Goal: Find specific page/section: Find specific page/section

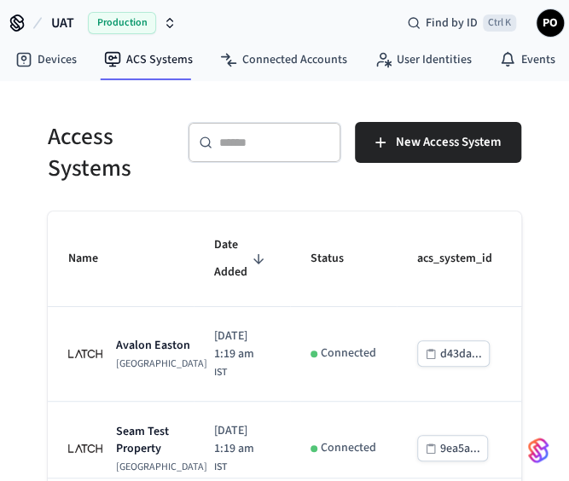
click at [53, 22] on span "UAT" at bounding box center [62, 23] width 23 height 20
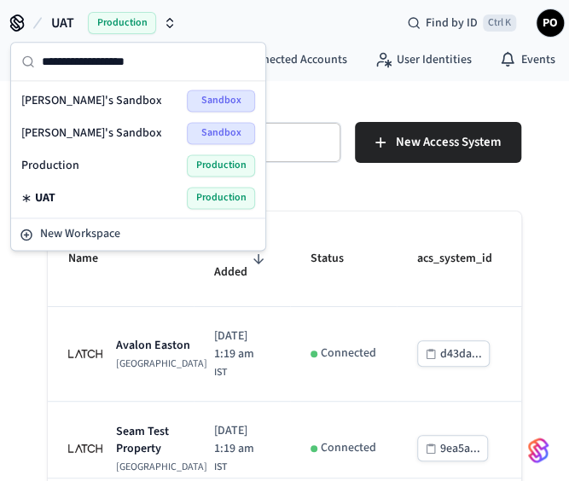
click at [41, 164] on span "Production" at bounding box center [50, 165] width 58 height 17
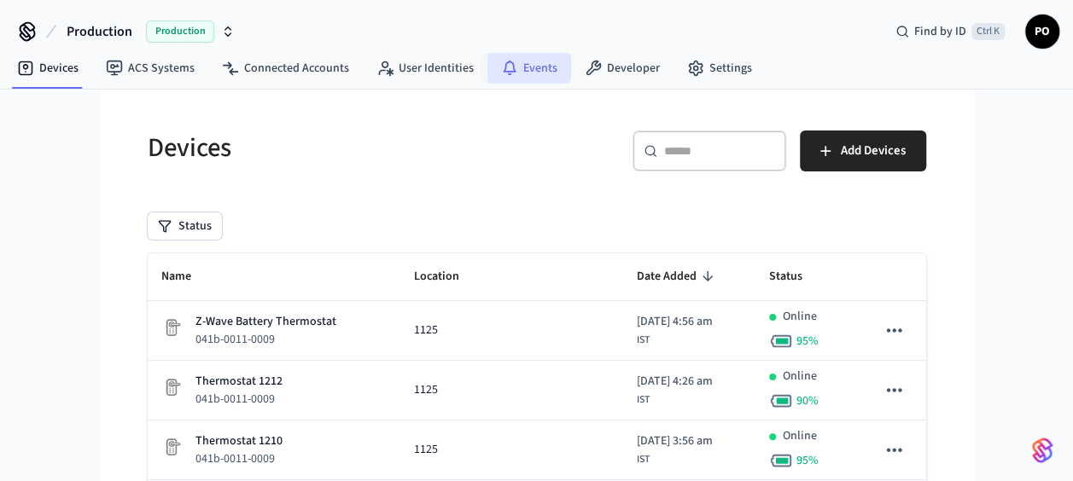
click at [522, 70] on link "Events" at bounding box center [529, 68] width 84 height 31
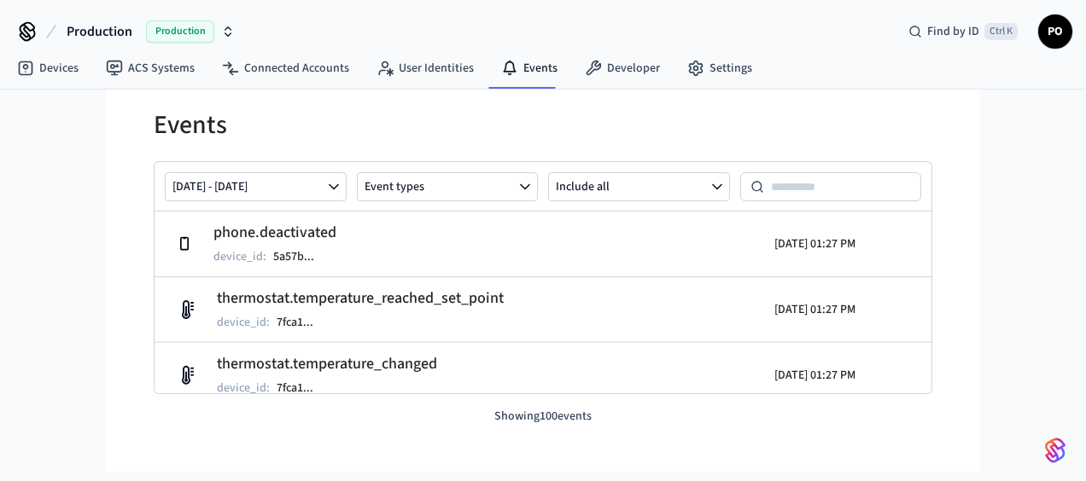
click at [449, 154] on div "Events [DATE] - [DATE] Event types Include all phone.deactivated device_id : 5a…" at bounding box center [543, 268] width 806 height 316
click at [409, 69] on link "User Identities" at bounding box center [425, 68] width 125 height 31
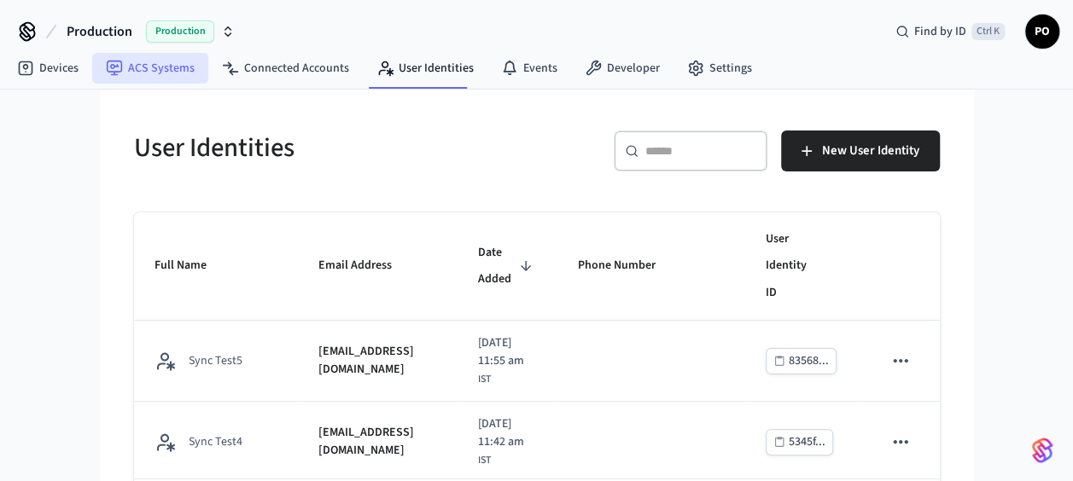
click at [201, 75] on link "ACS Systems" at bounding box center [150, 68] width 116 height 31
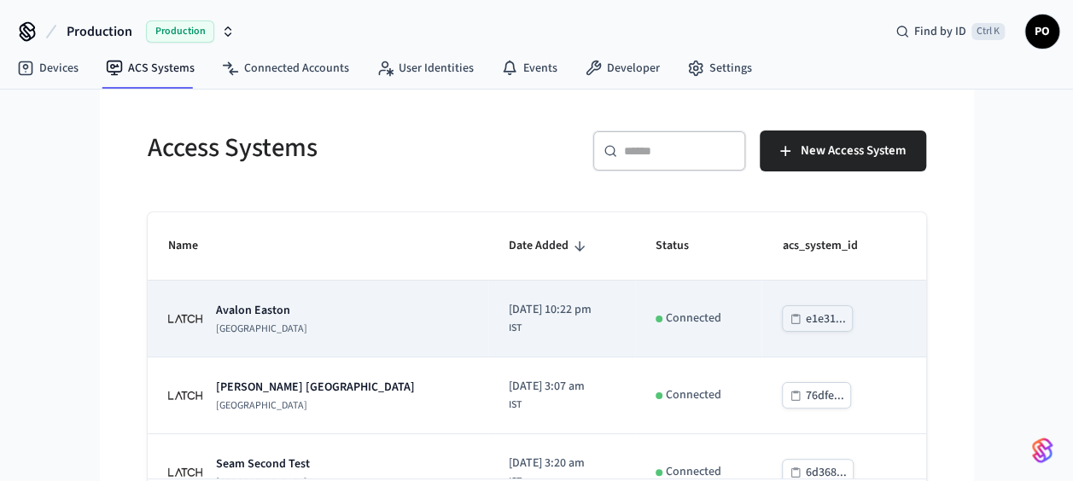
click at [358, 334] on div "[GEOGRAPHIC_DATA]" at bounding box center [318, 319] width 300 height 34
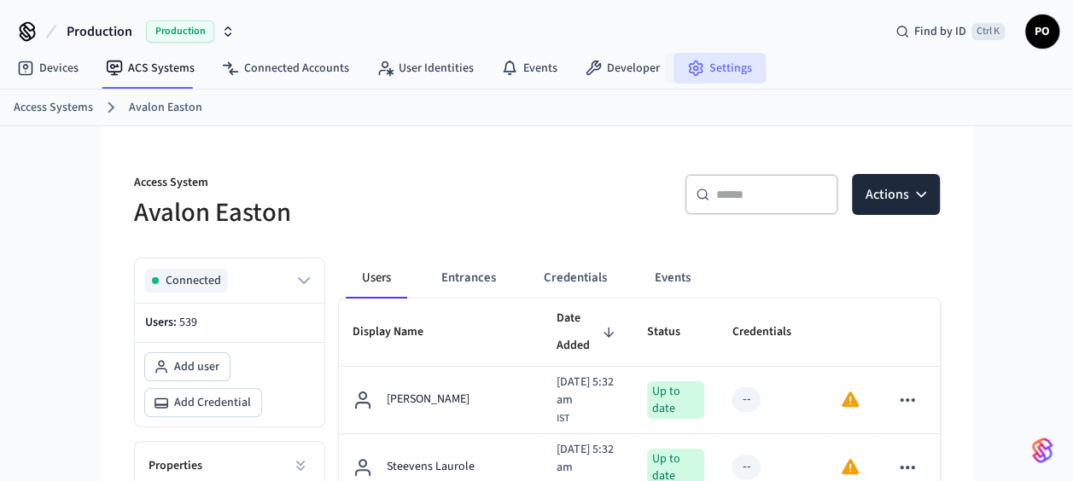
click at [678, 66] on link "Settings" at bounding box center [719, 68] width 92 height 31
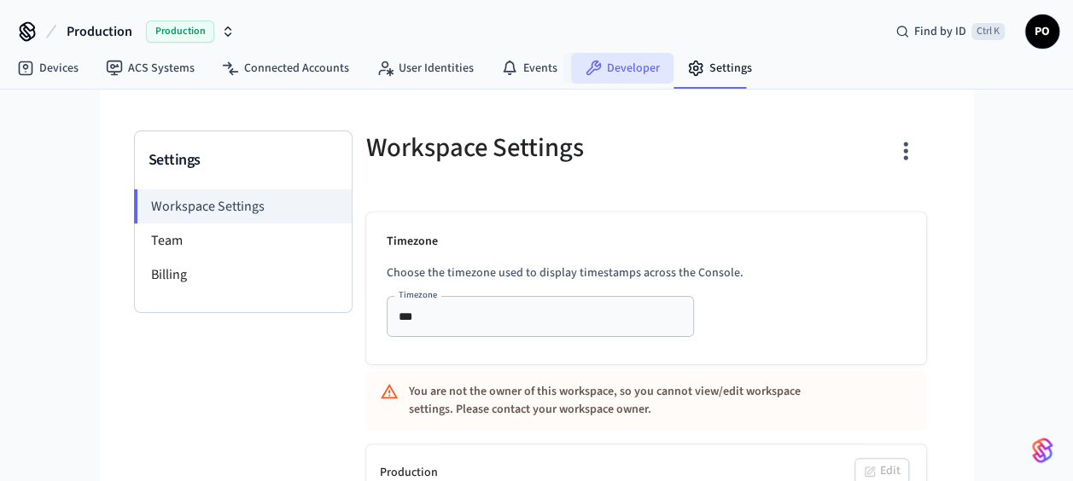
click at [600, 61] on link "Developer" at bounding box center [622, 68] width 102 height 31
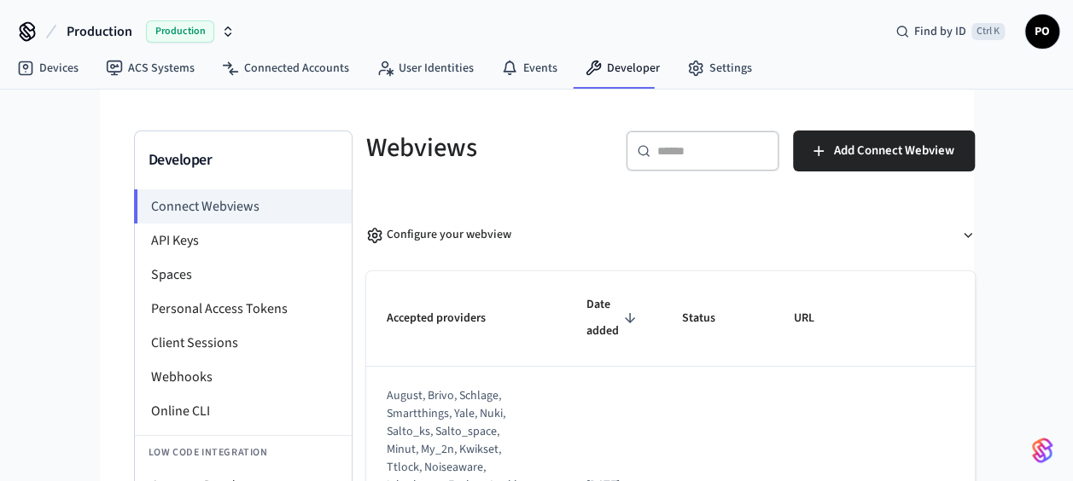
scroll to position [126, 0]
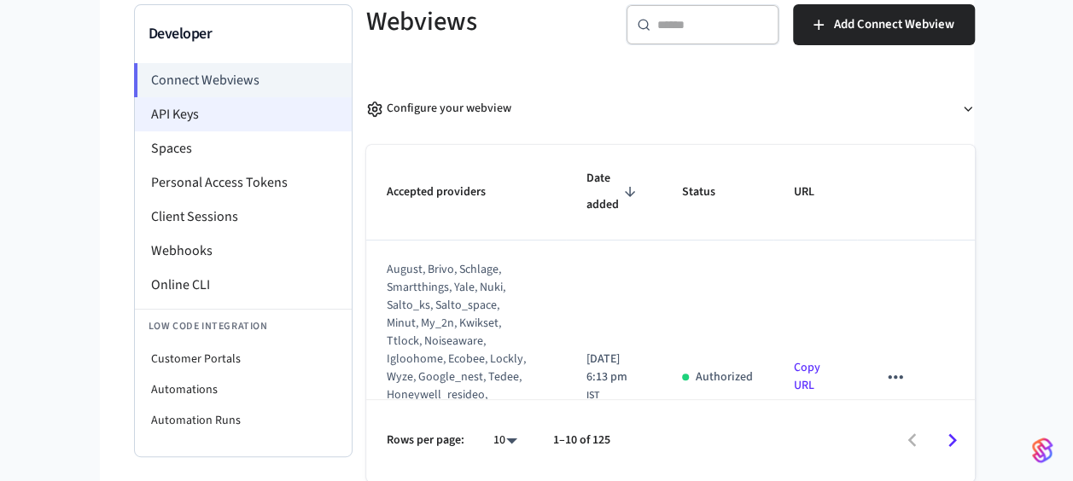
click at [233, 105] on li "API Keys" at bounding box center [243, 114] width 217 height 34
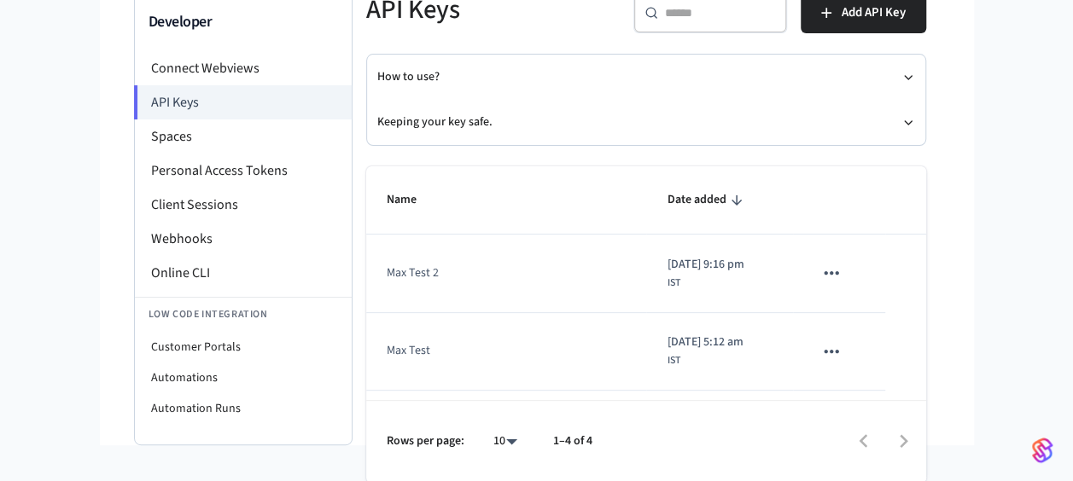
click at [63, 101] on div "Production Production Find by ID Ctrl K PO Devices ACS Systems Connected Accoun…" at bounding box center [536, 154] width 1073 height 584
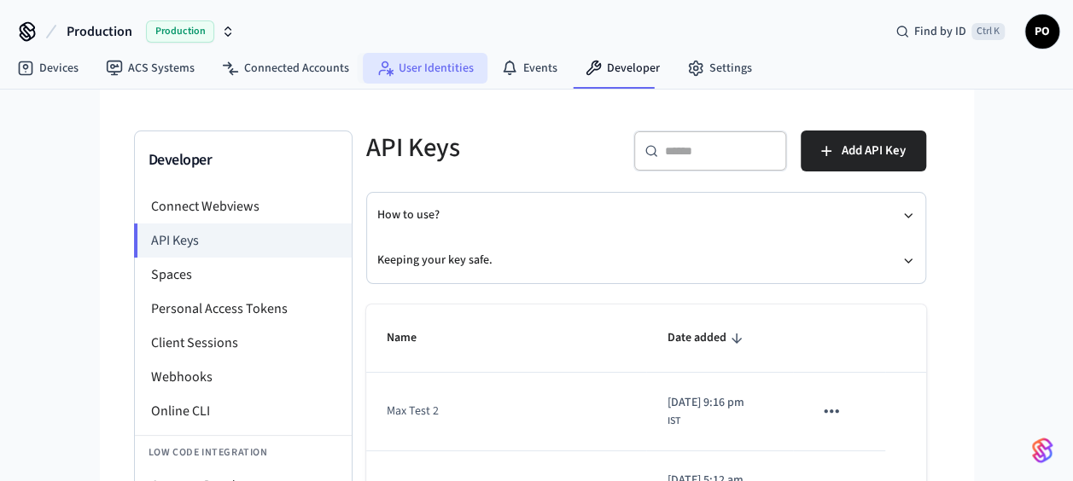
click at [417, 72] on link "User Identities" at bounding box center [425, 68] width 125 height 31
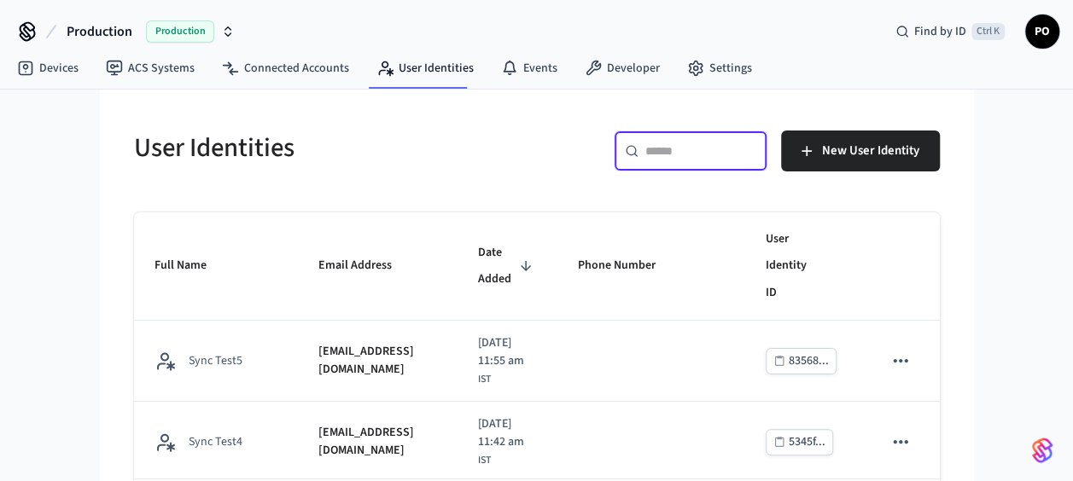
click at [657, 152] on input "text" at bounding box center [700, 151] width 111 height 17
paste input "**********"
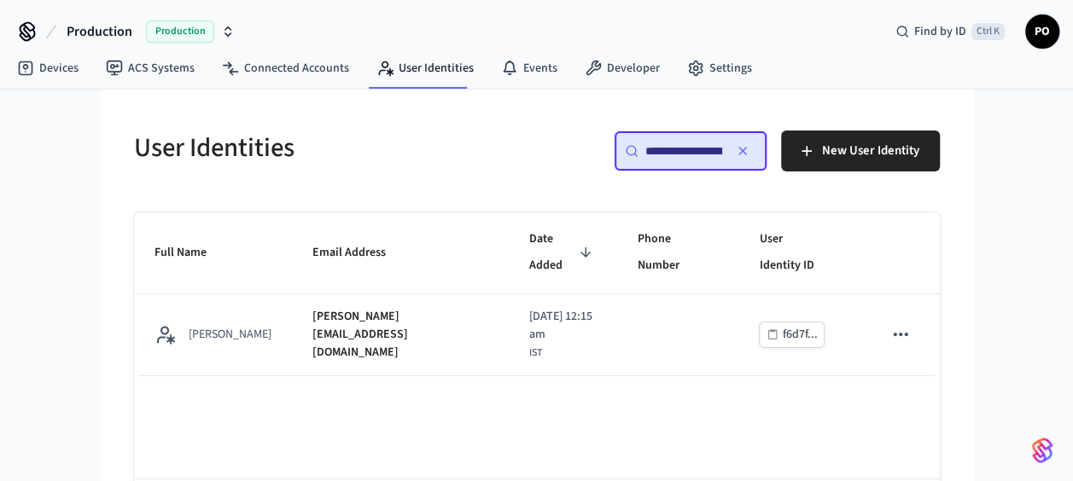
scroll to position [0, 84]
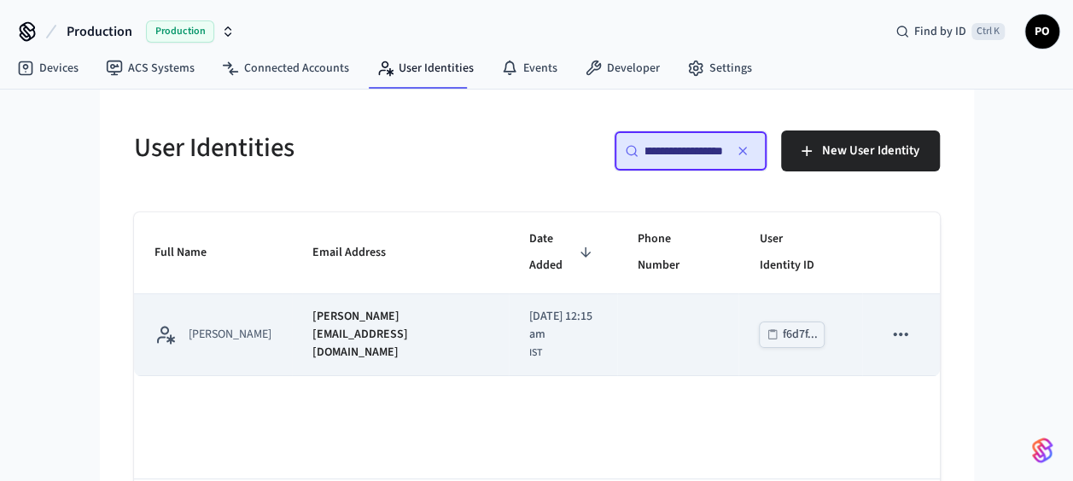
type input "**********"
click at [452, 361] on td "[PERSON_NAME][EMAIL_ADDRESS][DOMAIN_NAME]" at bounding box center [400, 335] width 217 height 82
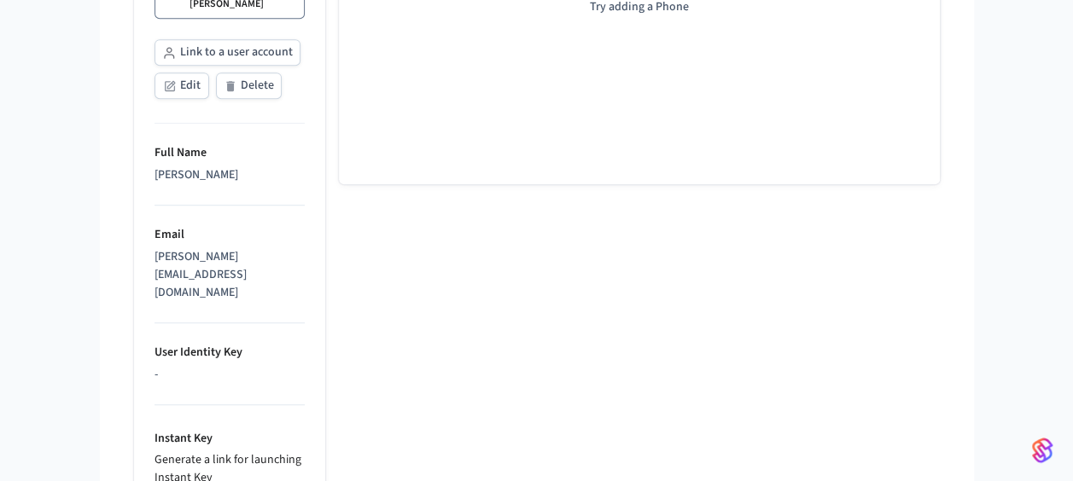
scroll to position [654, 0]
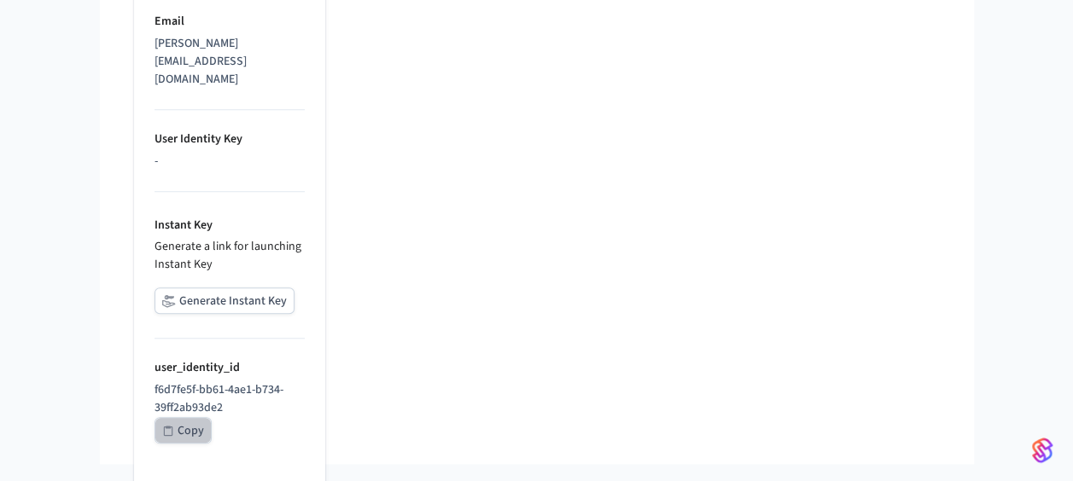
click at [195, 421] on div "Copy" at bounding box center [191, 431] width 26 height 21
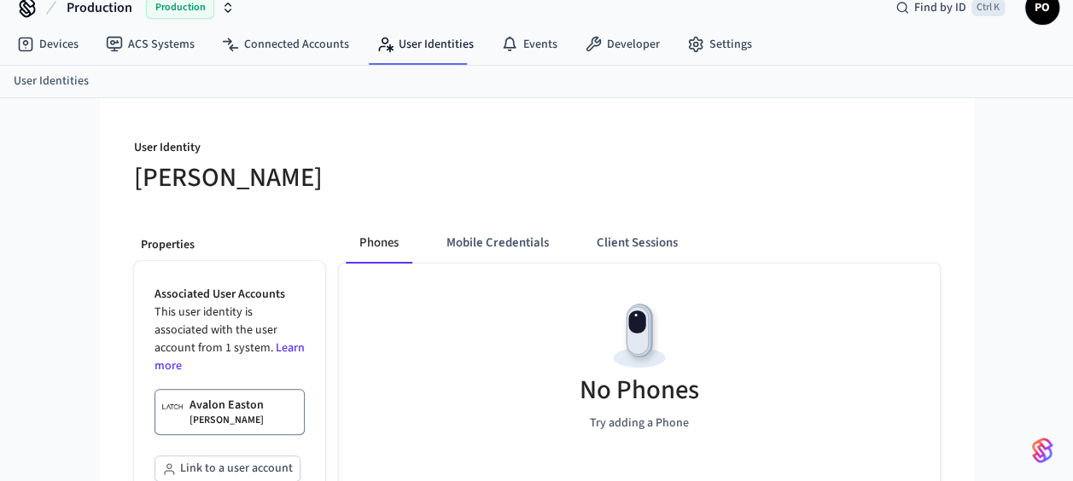
scroll to position [0, 0]
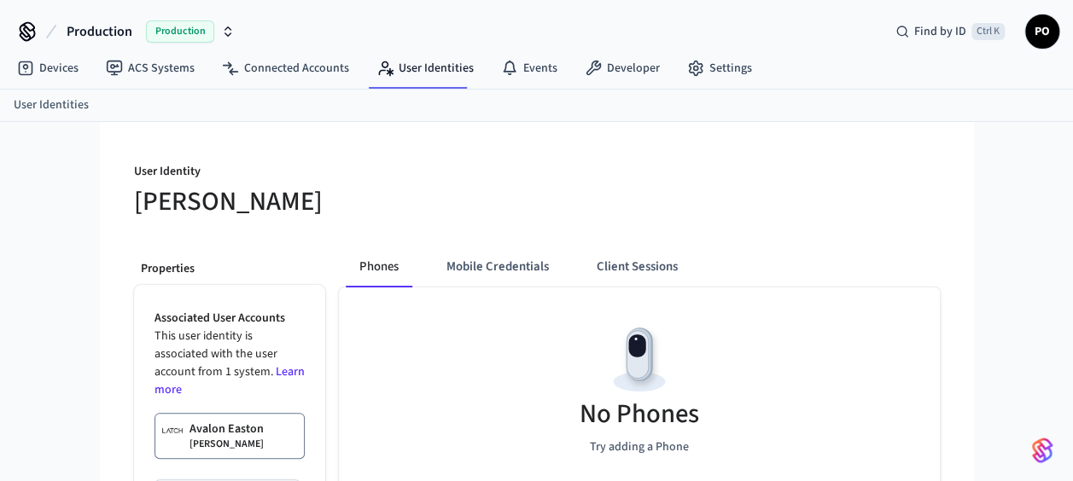
click at [154, 84] on nav "Devices ACS Systems Connected Accounts User Identities Events Developer Settings" at bounding box center [384, 69] width 762 height 39
click at [173, 61] on link "ACS Systems" at bounding box center [150, 68] width 116 height 31
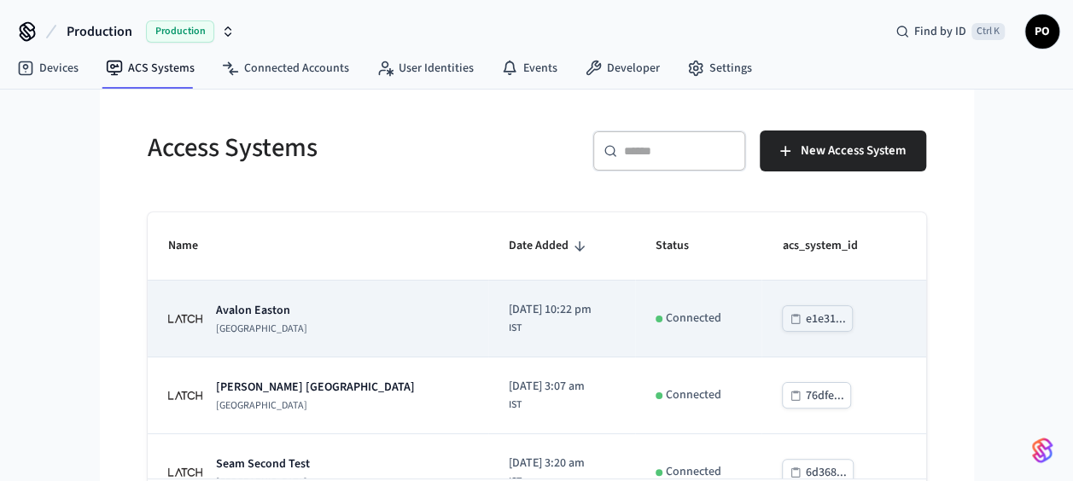
click at [265, 328] on p "[GEOGRAPHIC_DATA]" at bounding box center [261, 330] width 91 height 14
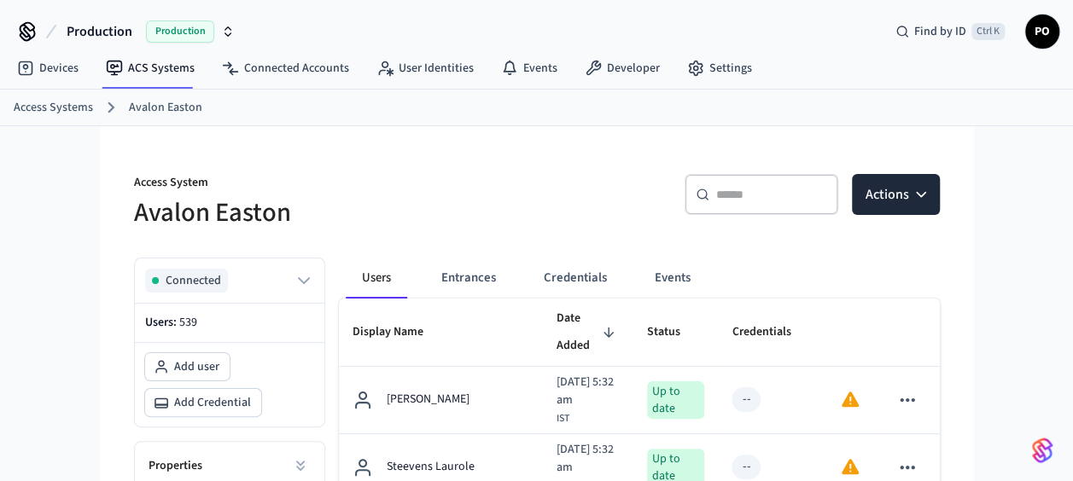
click at [761, 204] on div "​ ​" at bounding box center [762, 194] width 154 height 41
paste input "**********"
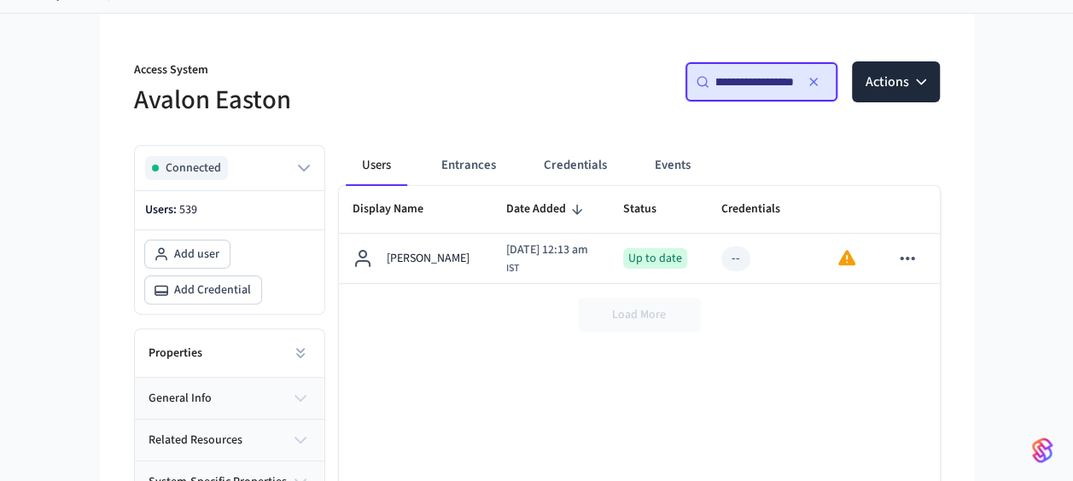
scroll to position [111, 0]
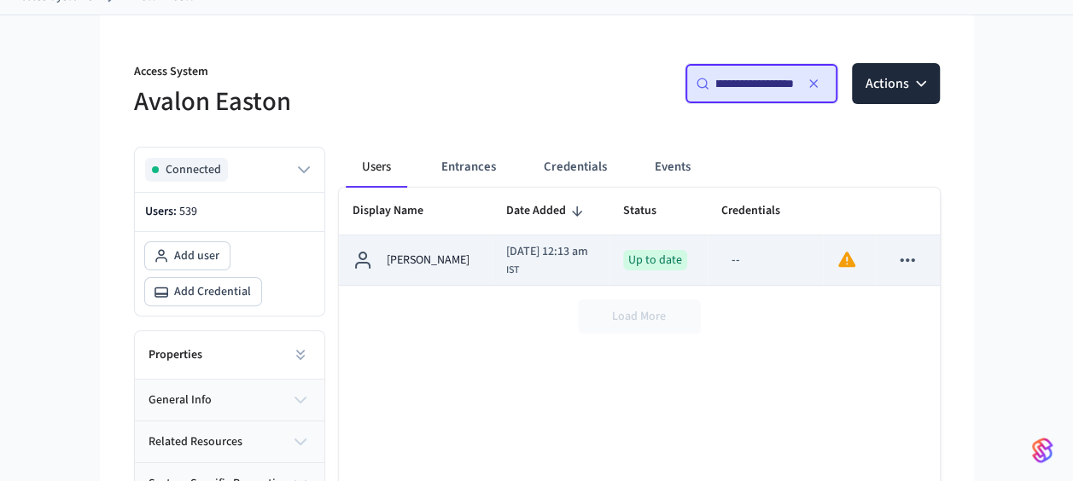
type input "**********"
click at [534, 273] on div "[DATE] 12:13 am IST" at bounding box center [547, 260] width 82 height 35
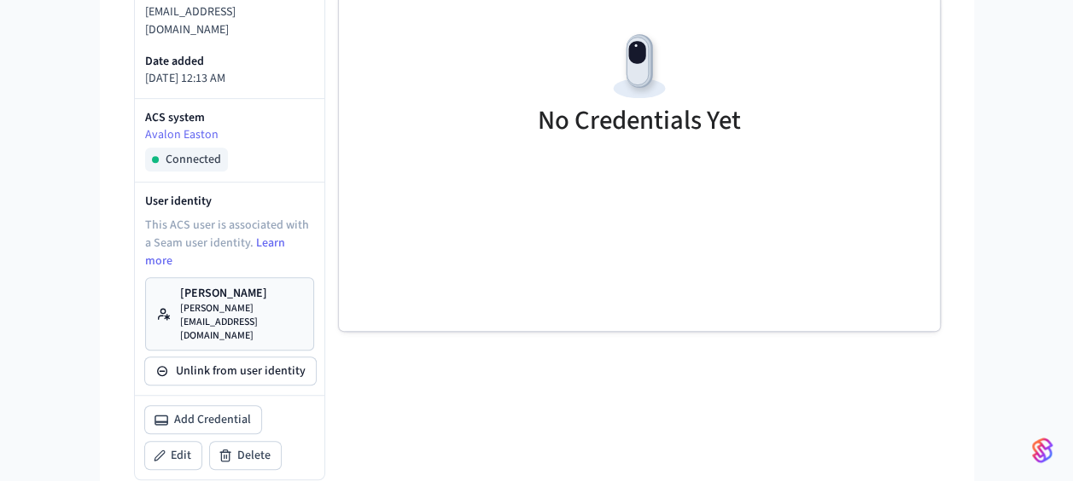
scroll to position [566, 0]
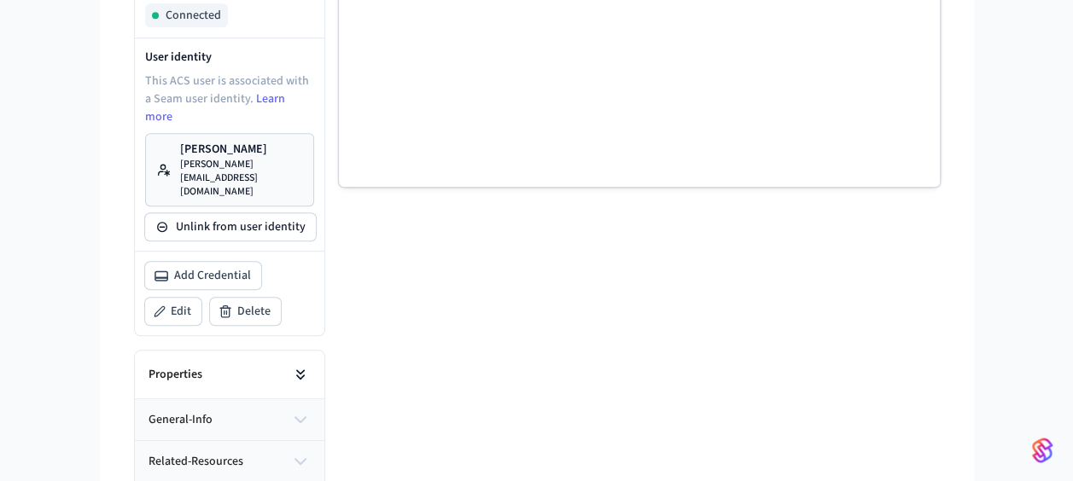
click at [297, 366] on icon at bounding box center [300, 374] width 17 height 17
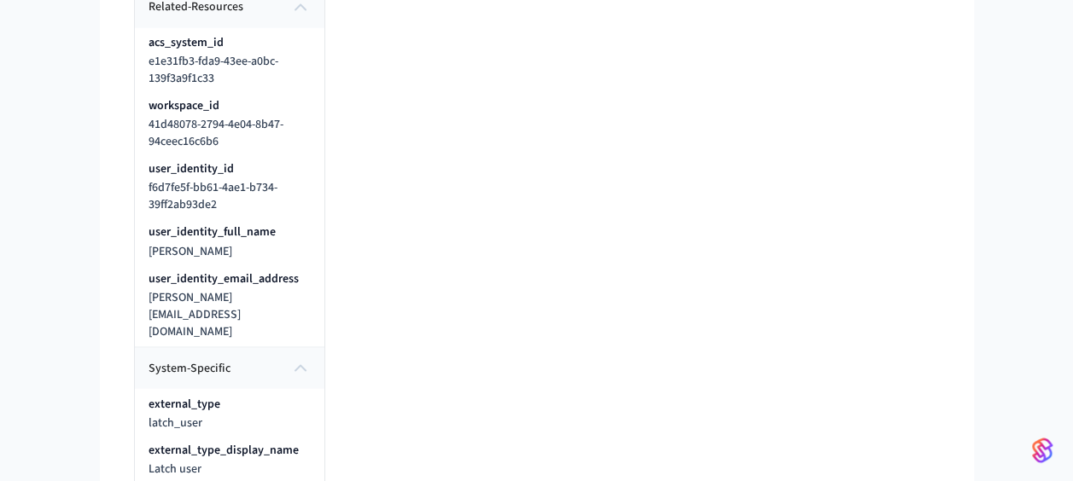
scroll to position [1377, 0]
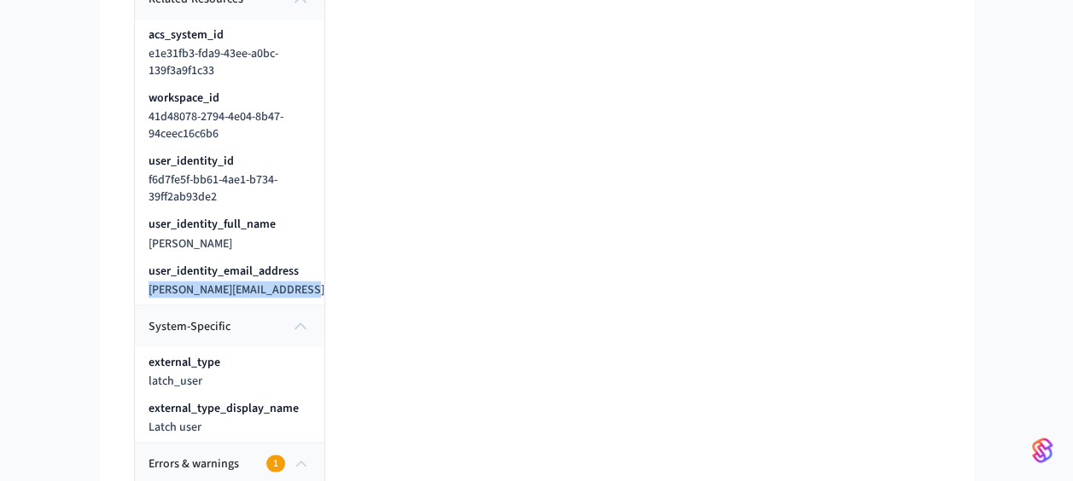
drag, startPoint x: 149, startPoint y: 171, endPoint x: 299, endPoint y: 174, distance: 150.3
click at [299, 281] on span "[PERSON_NAME][EMAIL_ADDRESS][DOMAIN_NAME]" at bounding box center [278, 289] width 259 height 17
copy span "[PERSON_NAME][EMAIL_ADDRESS][DOMAIN_NAME]"
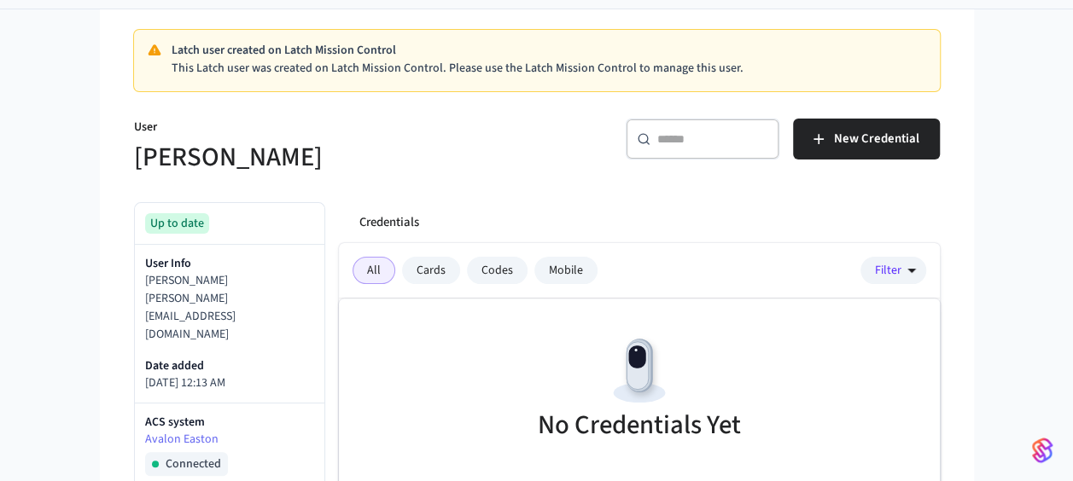
scroll to position [0, 0]
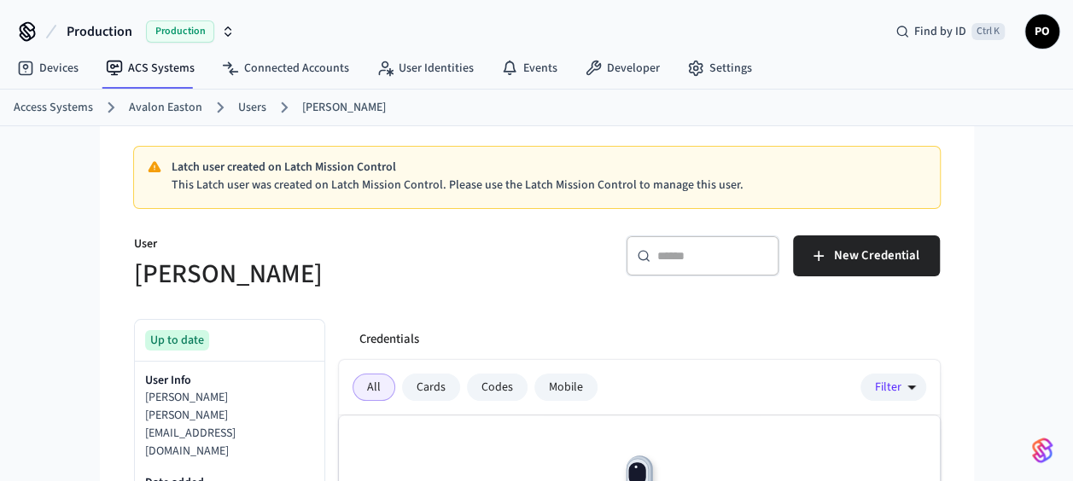
click at [448, 90] on div "Access Systems Avalon Easton Users [PERSON_NAME]" at bounding box center [536, 108] width 1073 height 37
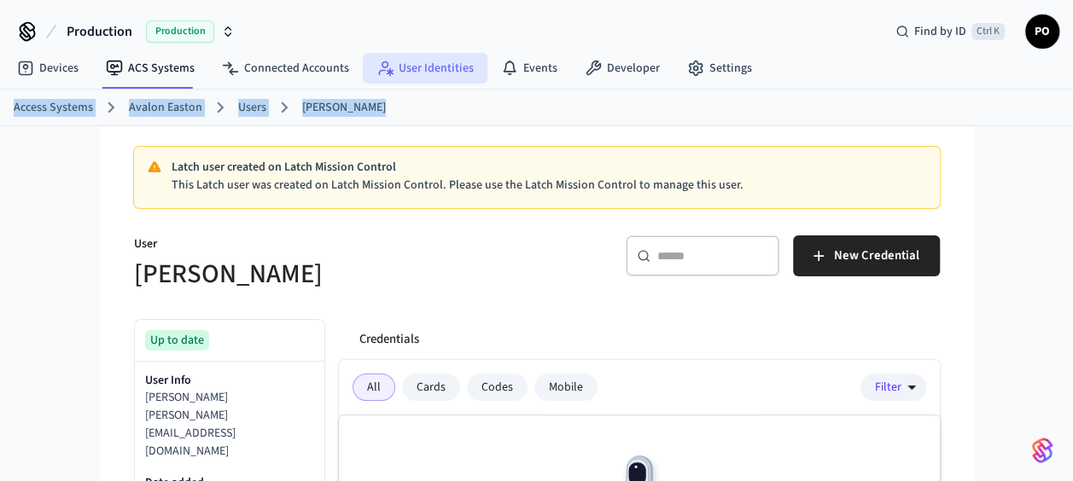
drag, startPoint x: 446, startPoint y: 90, endPoint x: 452, endPoint y: 74, distance: 16.8
click at [452, 74] on link "User Identities" at bounding box center [425, 68] width 125 height 31
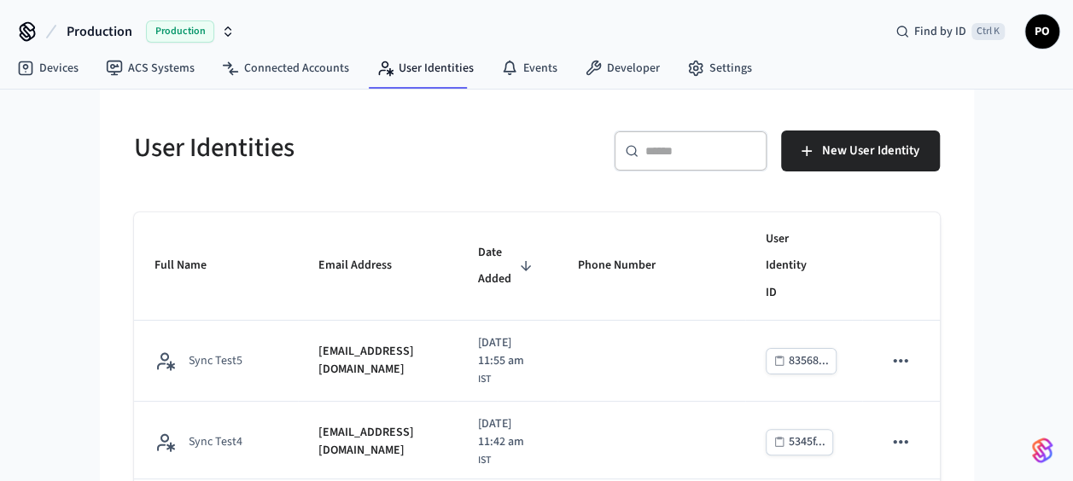
click at [703, 171] on div "​ ​" at bounding box center [691, 155] width 154 height 48
drag, startPoint x: 703, startPoint y: 171, endPoint x: 712, endPoint y: 160, distance: 13.3
click at [712, 160] on div "​ ​" at bounding box center [691, 155] width 154 height 48
click at [712, 160] on div "​ ​" at bounding box center [691, 151] width 154 height 41
paste input "**********"
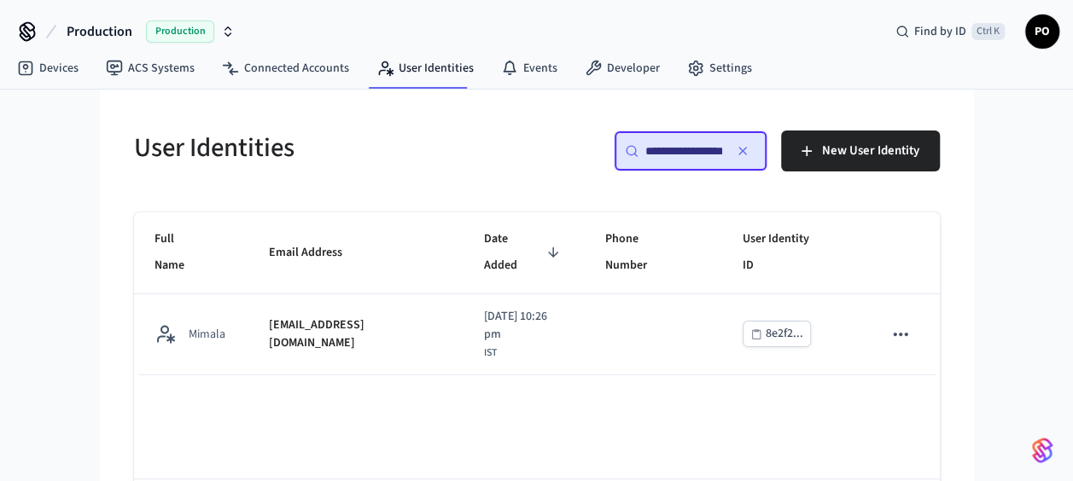
scroll to position [0, 39]
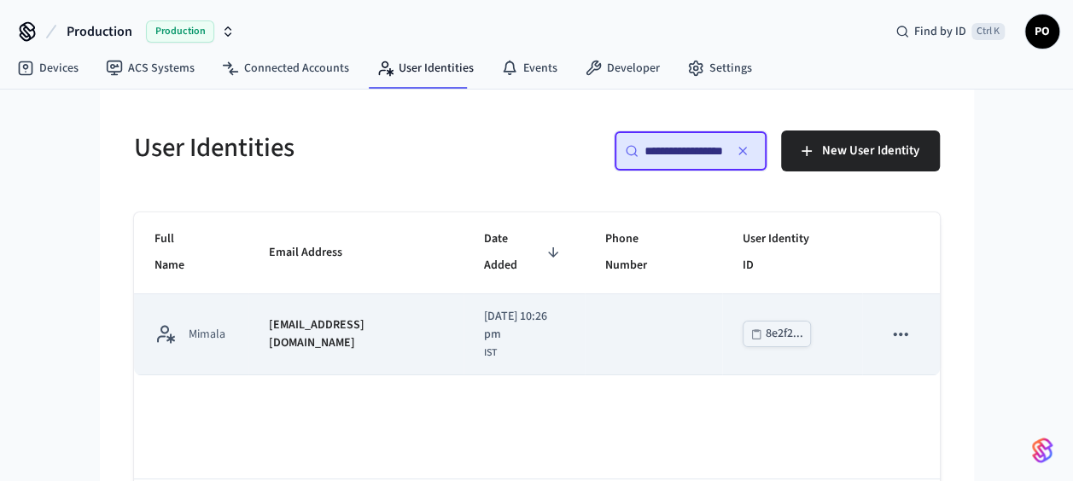
type input "**********"
click at [484, 308] on div "[DATE] 10:26 pm IST" at bounding box center [524, 334] width 80 height 53
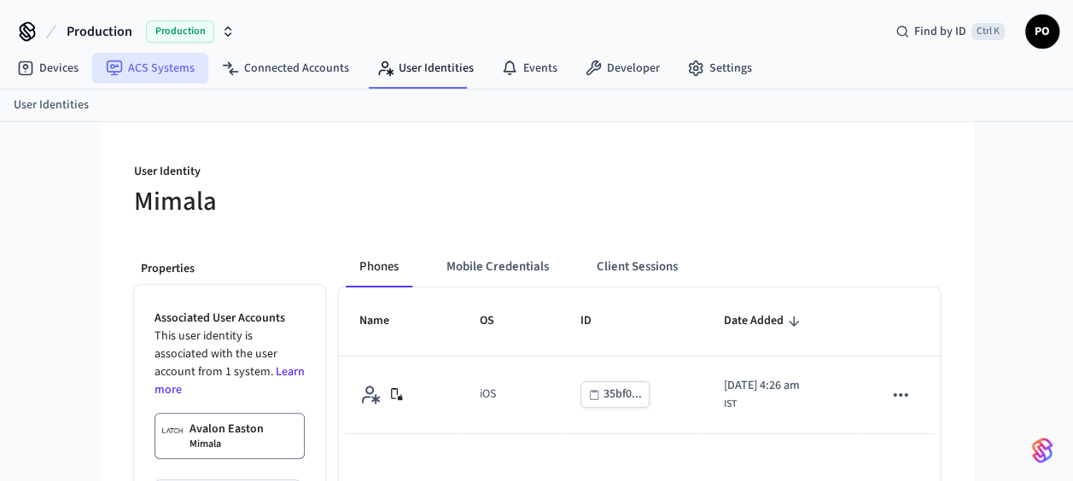
click at [184, 77] on link "ACS Systems" at bounding box center [150, 68] width 116 height 31
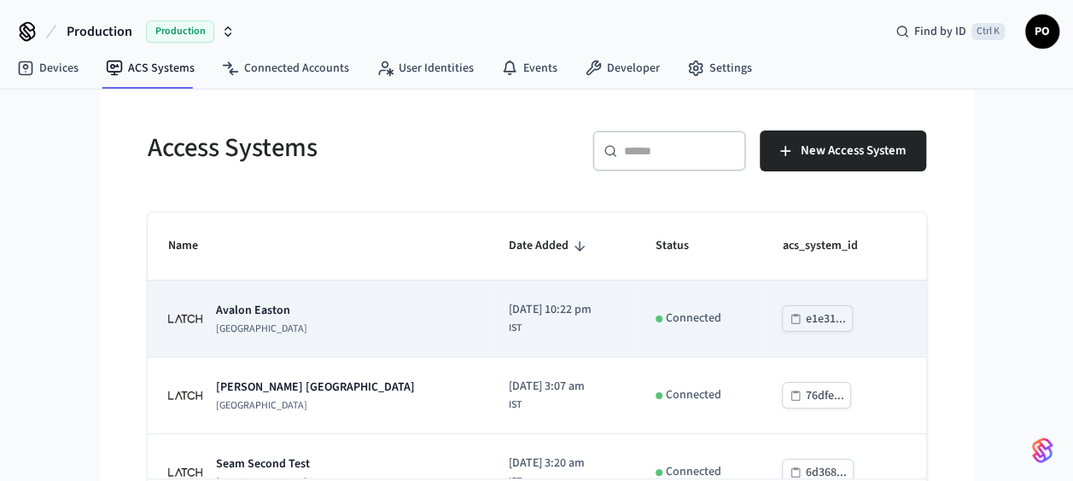
click at [375, 320] on div "[GEOGRAPHIC_DATA]" at bounding box center [318, 319] width 300 height 34
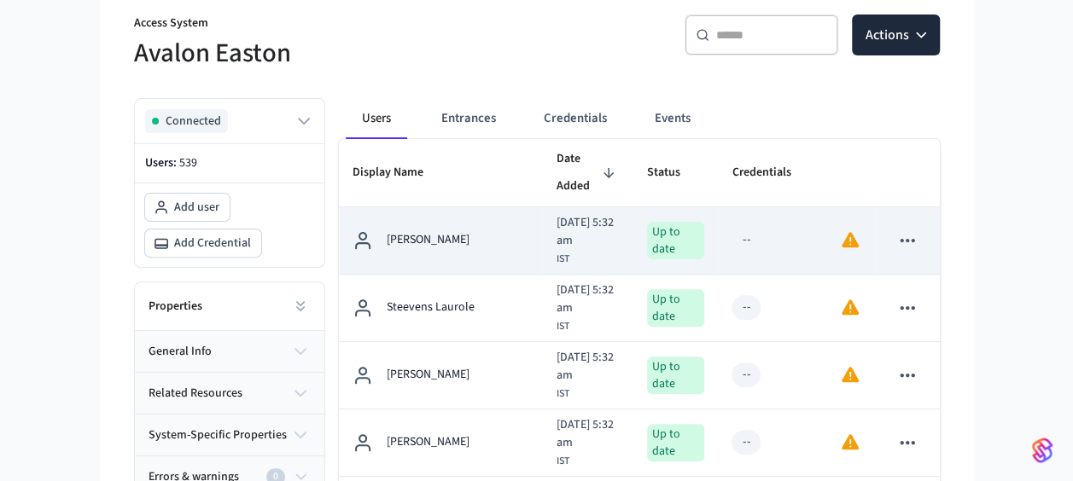
scroll to position [160, 0]
click at [502, 230] on div "[PERSON_NAME]" at bounding box center [441, 240] width 177 height 20
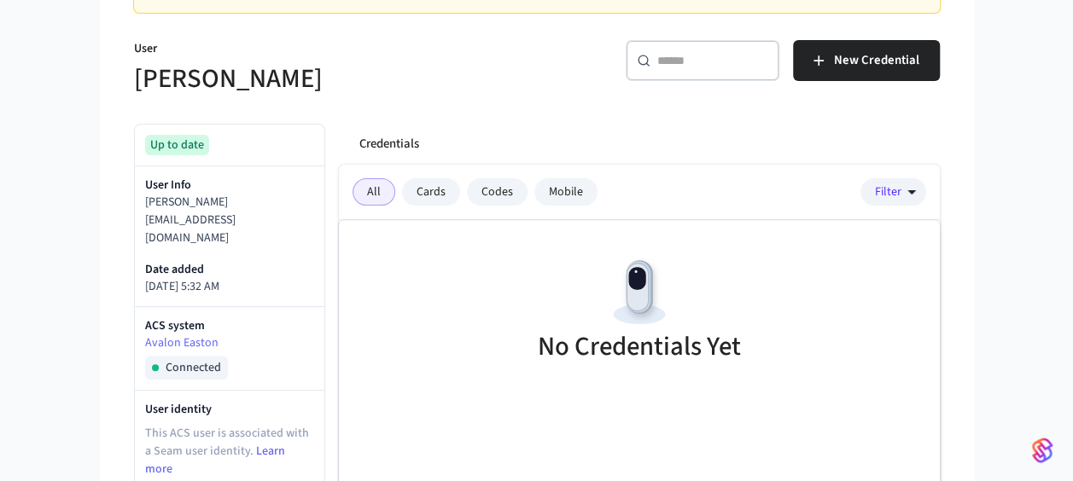
scroll to position [189, 0]
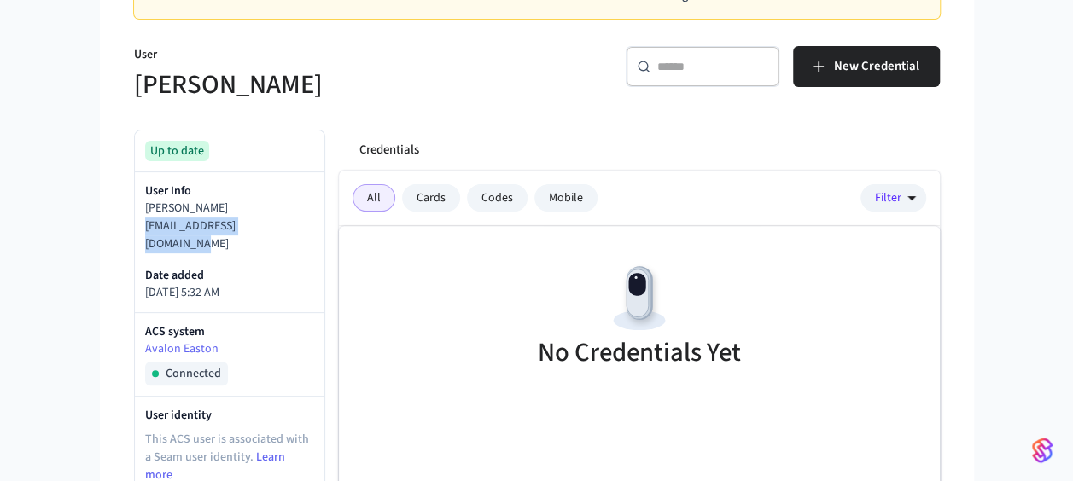
drag, startPoint x: 144, startPoint y: 225, endPoint x: 291, endPoint y: 223, distance: 146.8
click at [291, 223] on p "[EMAIL_ADDRESS][DOMAIN_NAME]" at bounding box center [229, 236] width 169 height 36
copy p "[EMAIL_ADDRESS][DOMAIN_NAME]"
click at [639, 137] on div "Credentials" at bounding box center [643, 150] width 594 height 41
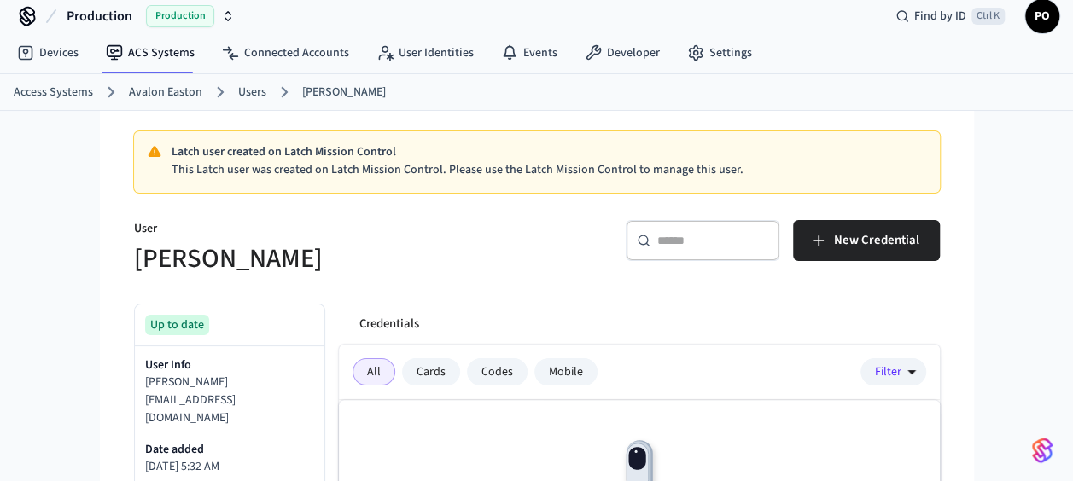
scroll to position [0, 0]
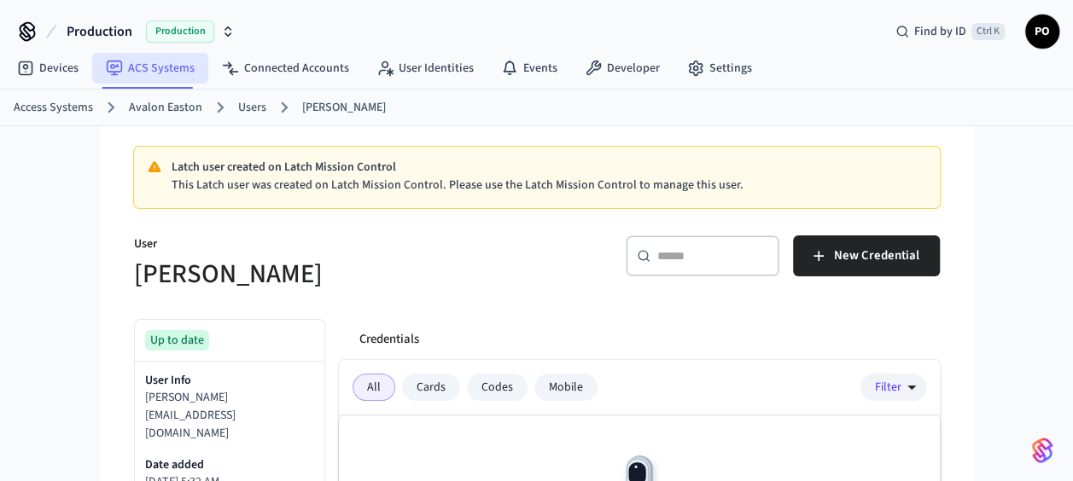
click at [157, 73] on link "ACS Systems" at bounding box center [150, 68] width 116 height 31
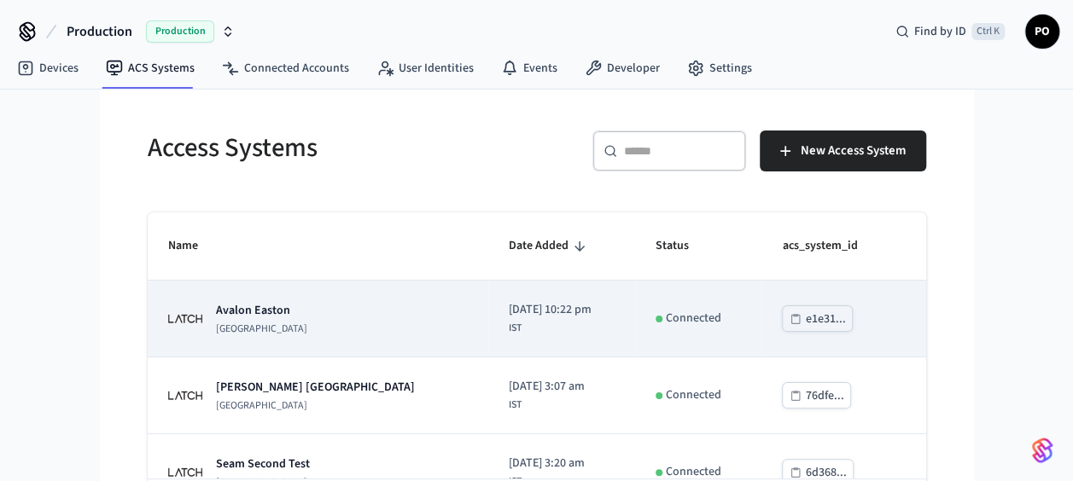
click at [291, 324] on div "[GEOGRAPHIC_DATA]" at bounding box center [318, 319] width 300 height 34
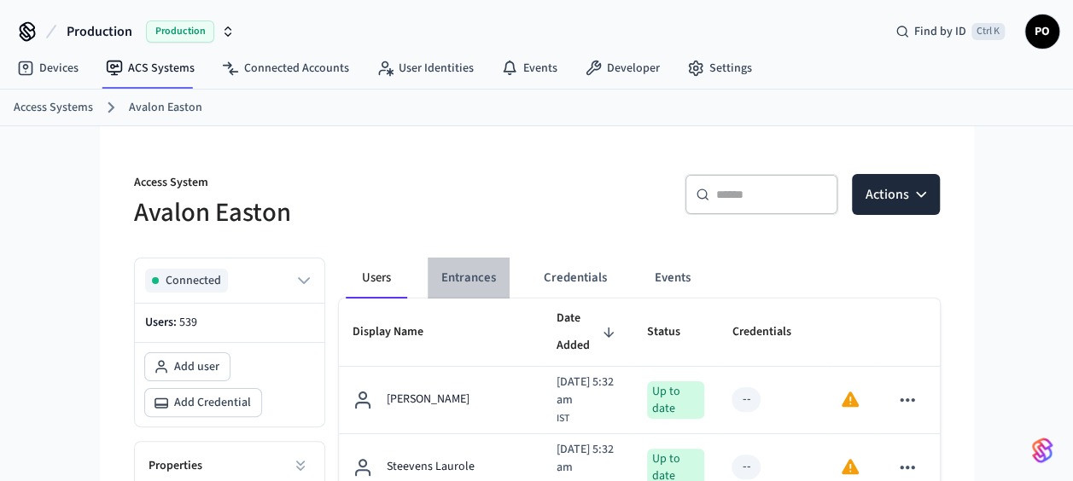
click at [458, 263] on button "Entrances" at bounding box center [469, 278] width 82 height 41
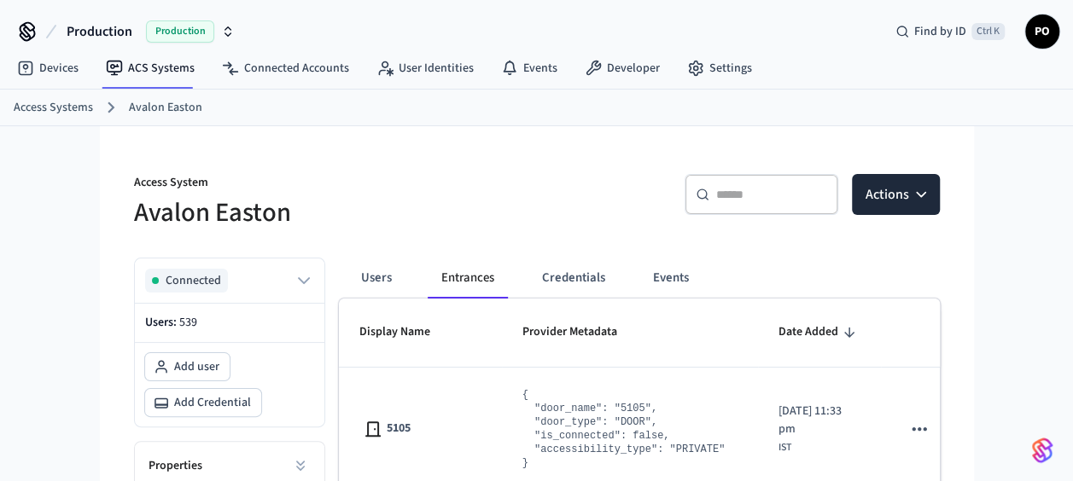
click at [506, 236] on div "Access System Avalon Easton ​ ​ Actions Connected Users: 539 Add user Add Crede…" at bounding box center [536, 392] width 833 height 532
click at [82, 109] on link "Access Systems" at bounding box center [53, 108] width 79 height 18
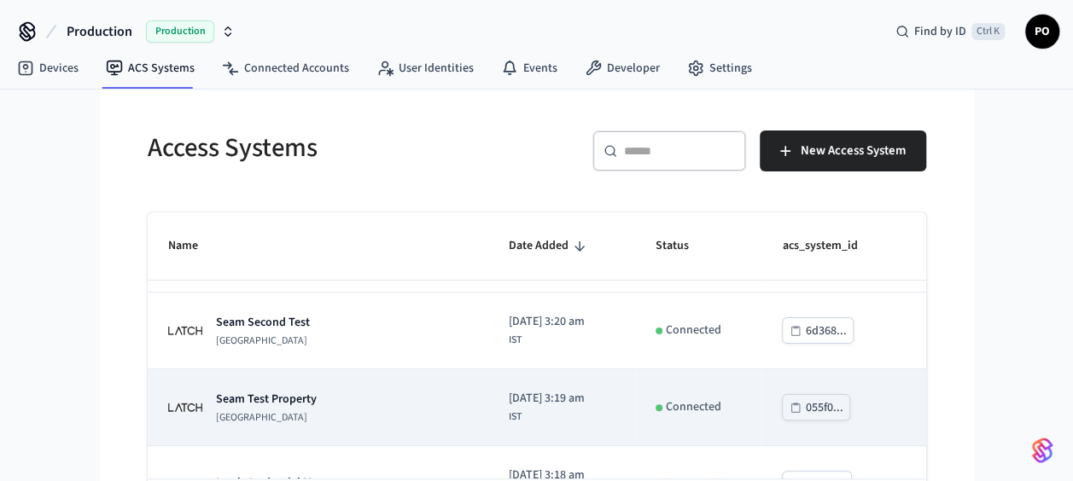
scroll to position [141, 0]
click at [259, 381] on td "Seam Test Property [GEOGRAPHIC_DATA]" at bounding box center [318, 408] width 341 height 77
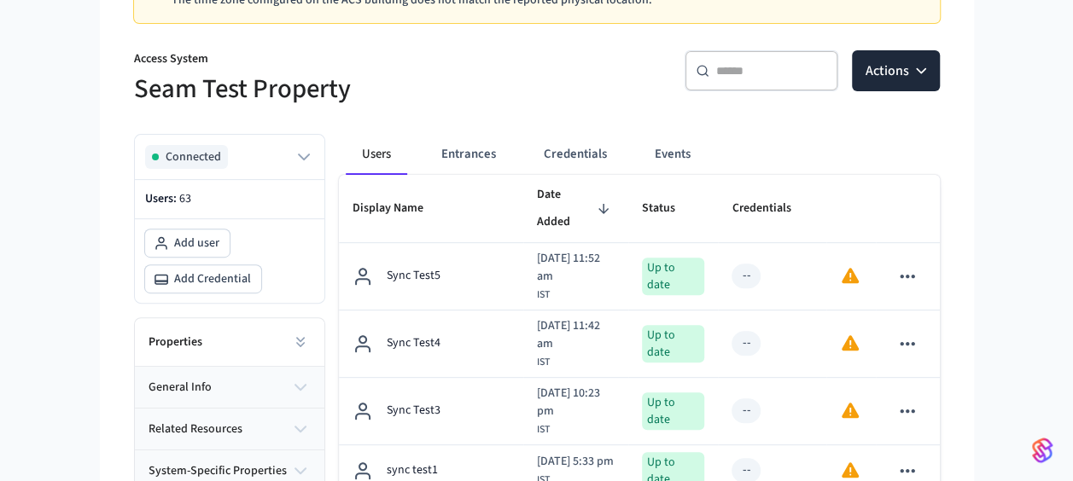
scroll to position [229, 0]
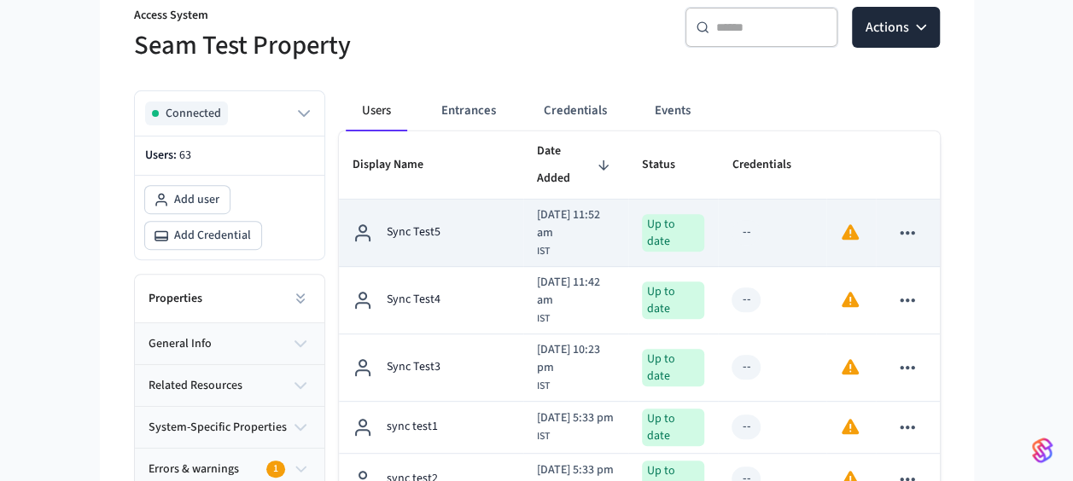
click at [495, 218] on td "Sync Test5" at bounding box center [431, 233] width 184 height 67
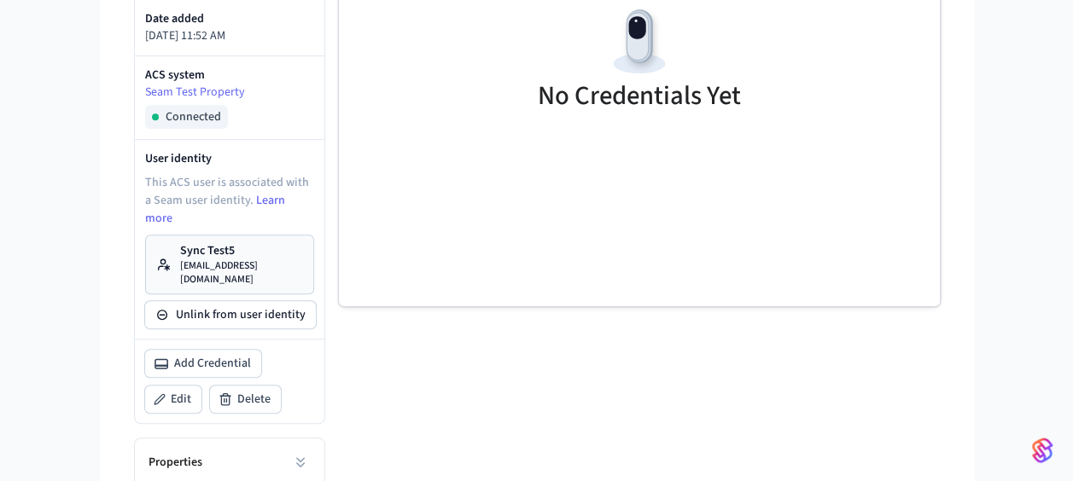
scroll to position [566, 0]
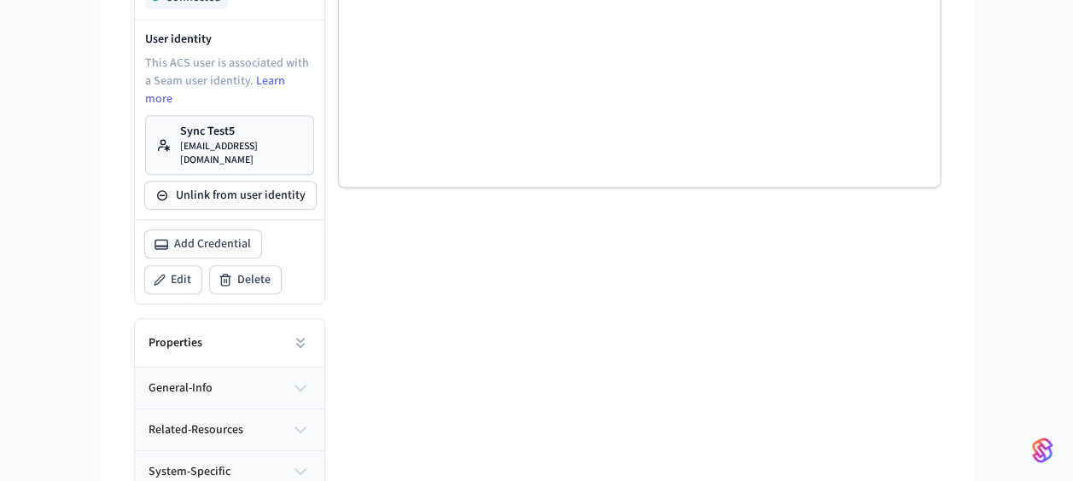
click at [1050, 456] on img "button" at bounding box center [1042, 450] width 20 height 27
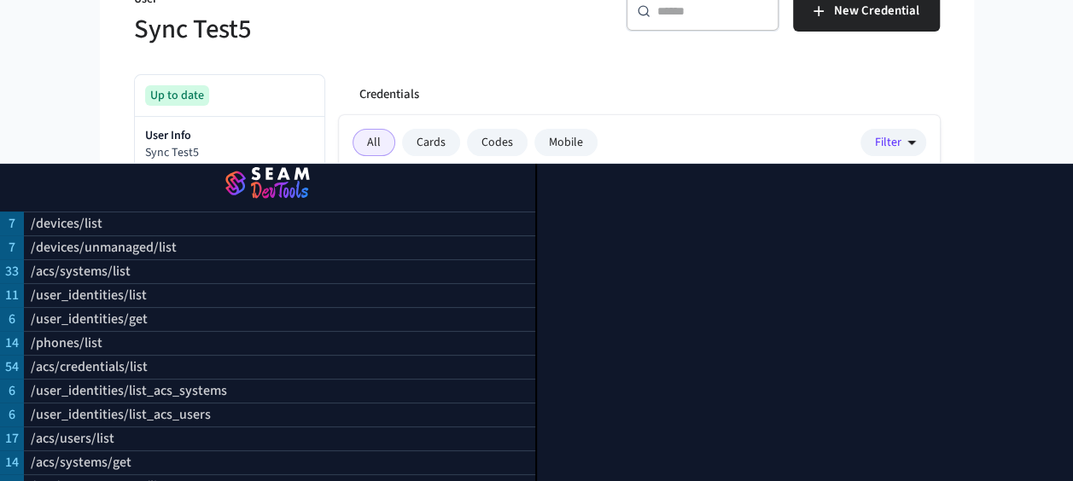
scroll to position [244, 0]
click at [1026, 116] on div "Production Production Find by ID Ctrl K PO Devices ACS Systems Connected Accoun…" at bounding box center [536, 306] width 1073 height 1101
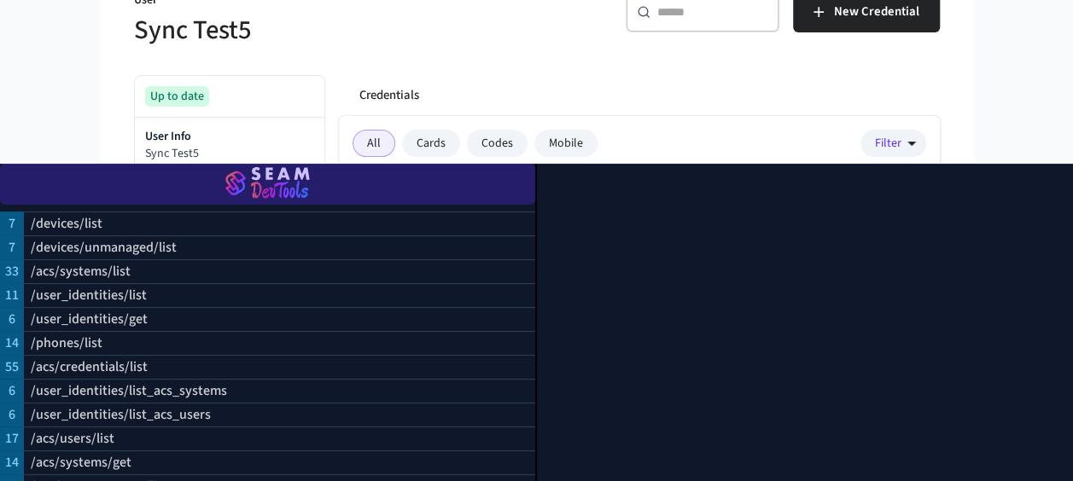
click at [243, 172] on img "button" at bounding box center [267, 184] width 494 height 48
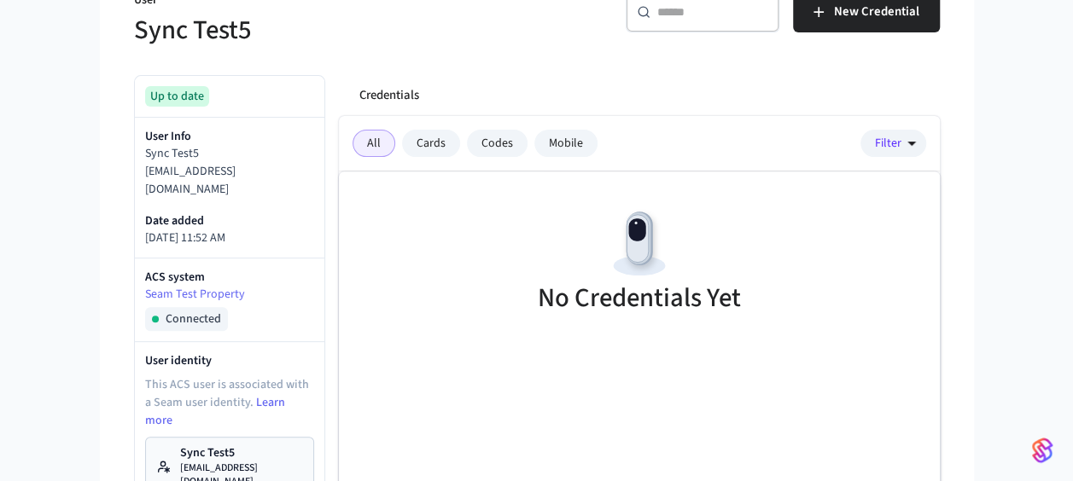
scroll to position [566, 0]
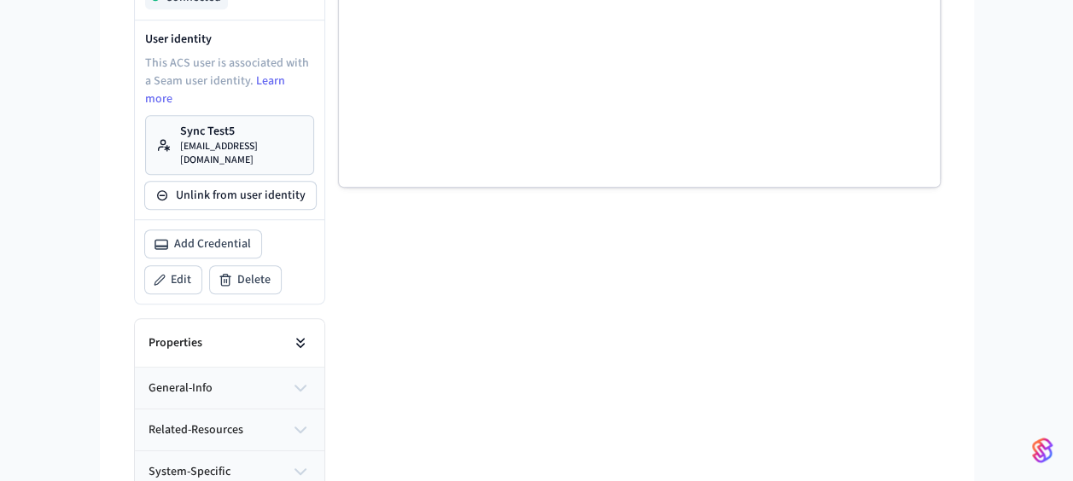
click at [297, 335] on icon at bounding box center [300, 343] width 17 height 17
click at [341, 285] on div "Credentials All Cards Codes Mobile Filter No Credentials Yet" at bounding box center [632, 137] width 615 height 795
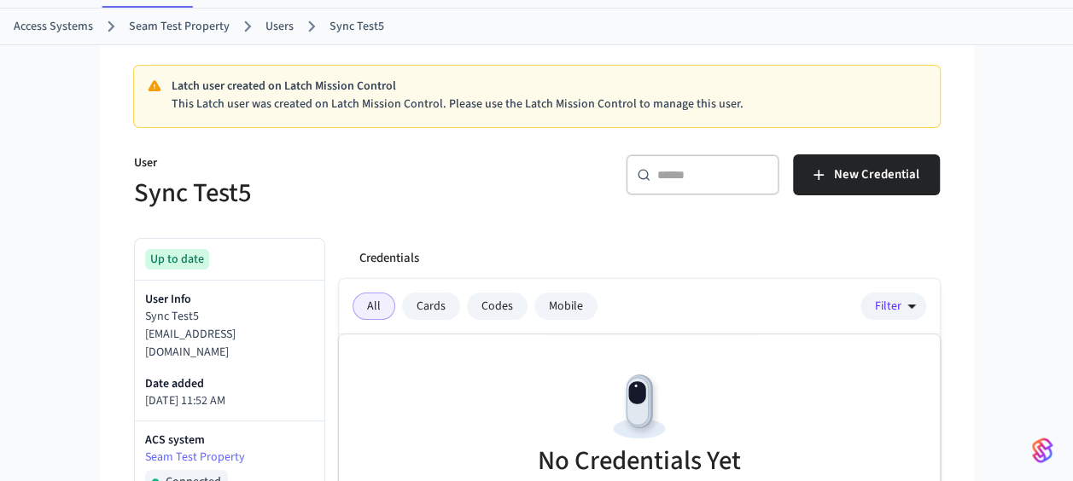
scroll to position [0, 0]
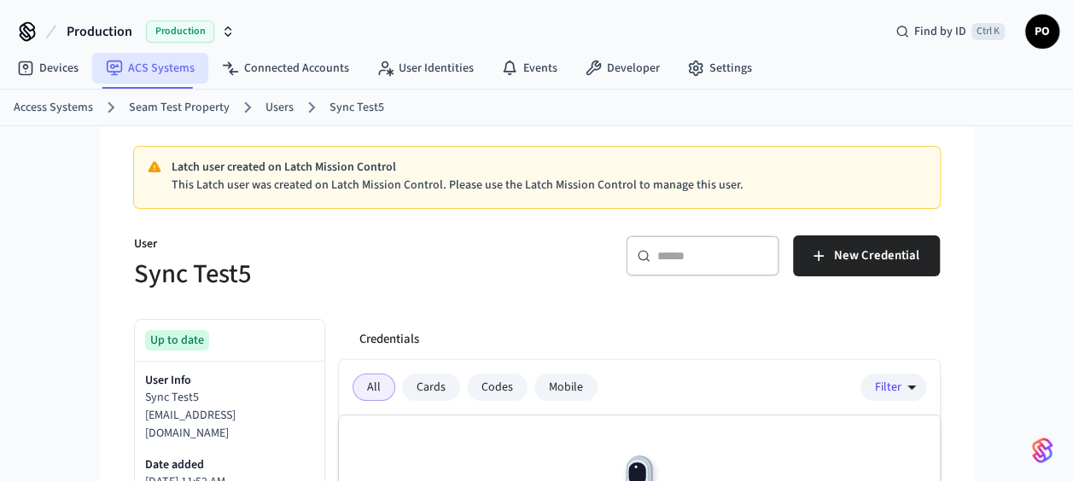
click at [166, 72] on link "ACS Systems" at bounding box center [150, 68] width 116 height 31
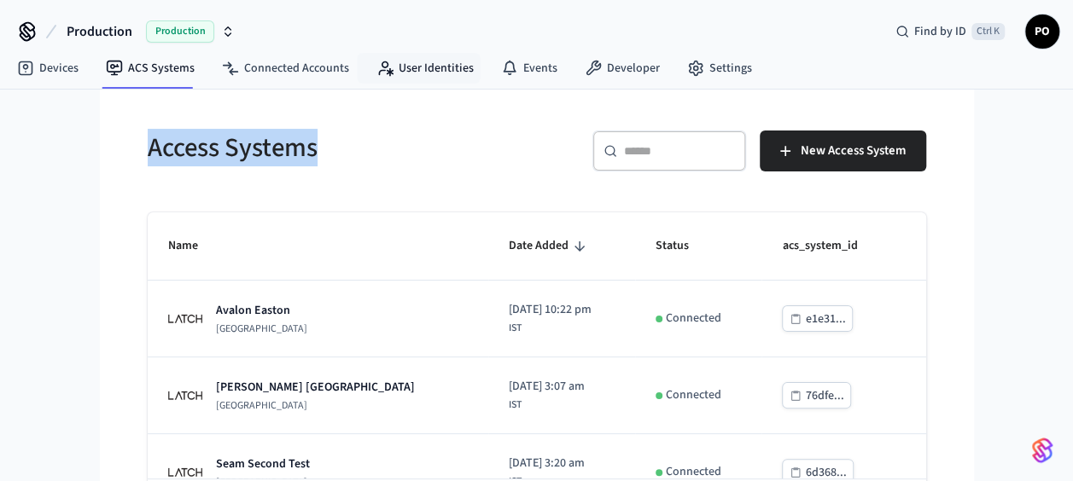
drag, startPoint x: 524, startPoint y: 128, endPoint x: 419, endPoint y: 89, distance: 112.1
click at [419, 90] on div "Access Systems ​ ​ New Access System Name Date Added Status acs_system_id [GEOG…" at bounding box center [536, 320] width 833 height 460
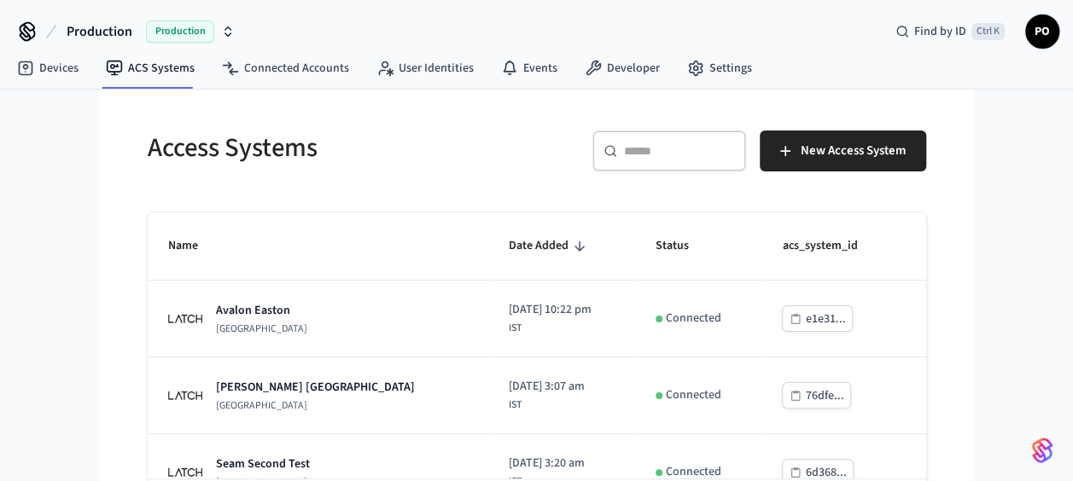
click at [411, 90] on div "Access Systems ​ ​ New Access System Name Date Added Status acs_system_id [GEOG…" at bounding box center [536, 320] width 833 height 460
click at [414, 84] on nav "Devices ACS Systems Connected Accounts User Identities Events Developer Settings" at bounding box center [384, 69] width 762 height 39
drag, startPoint x: 414, startPoint y: 84, endPoint x: 400, endPoint y: 68, distance: 20.6
click at [400, 68] on link "User Identities" at bounding box center [425, 68] width 125 height 31
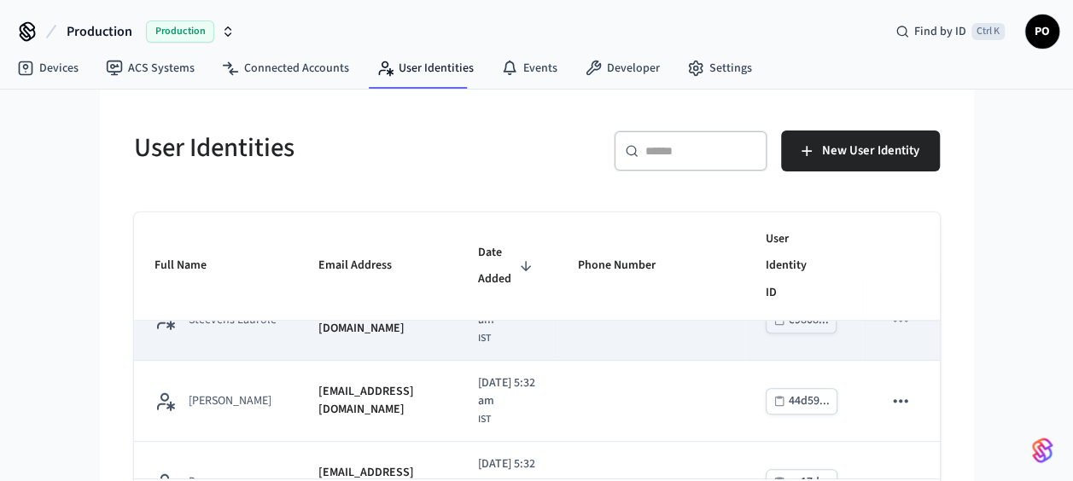
scroll to position [937, 0]
